Goal: Information Seeking & Learning: Learn about a topic

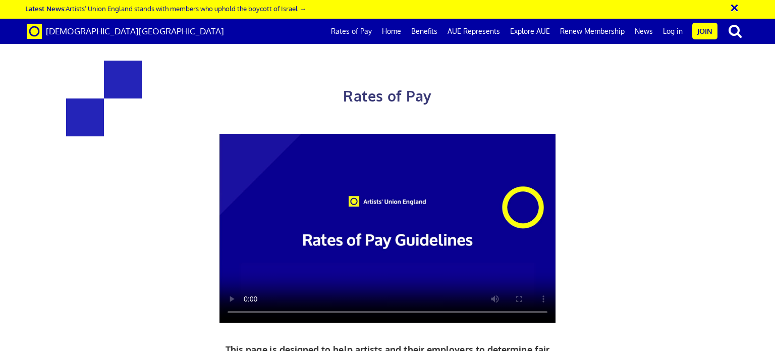
scroll to position [422, 0]
drag, startPoint x: 222, startPoint y: 194, endPoint x: 251, endPoint y: 190, distance: 29.5
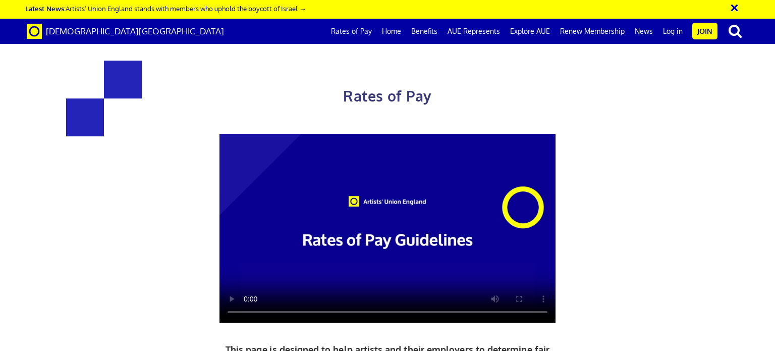
click at [619, 272] on div at bounding box center [387, 228] width 527 height 189
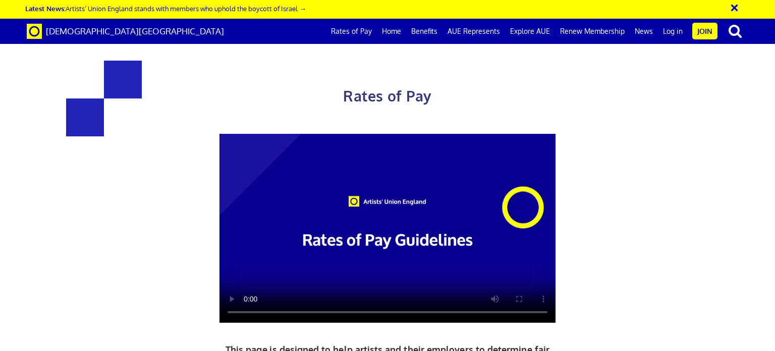
scroll to position [1362, 0]
